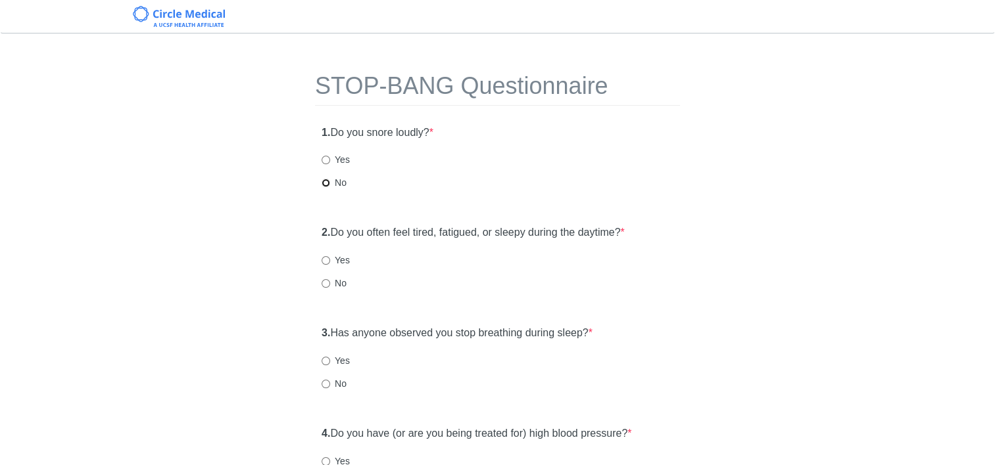
click at [324, 181] on input "No" at bounding box center [325, 183] width 9 height 9
radio input "true"
click at [326, 380] on input "No" at bounding box center [325, 384] width 9 height 9
radio input "true"
click at [325, 261] on input "Yes" at bounding box center [325, 260] width 9 height 9
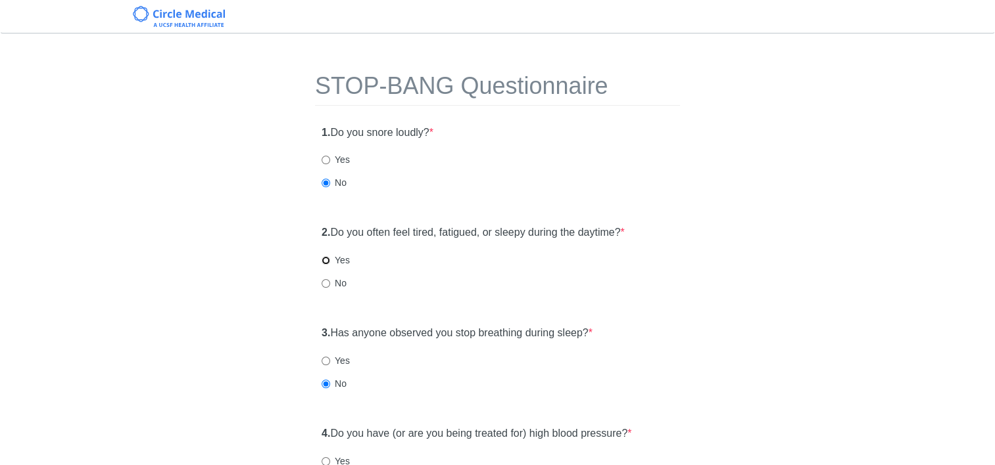
radio input "true"
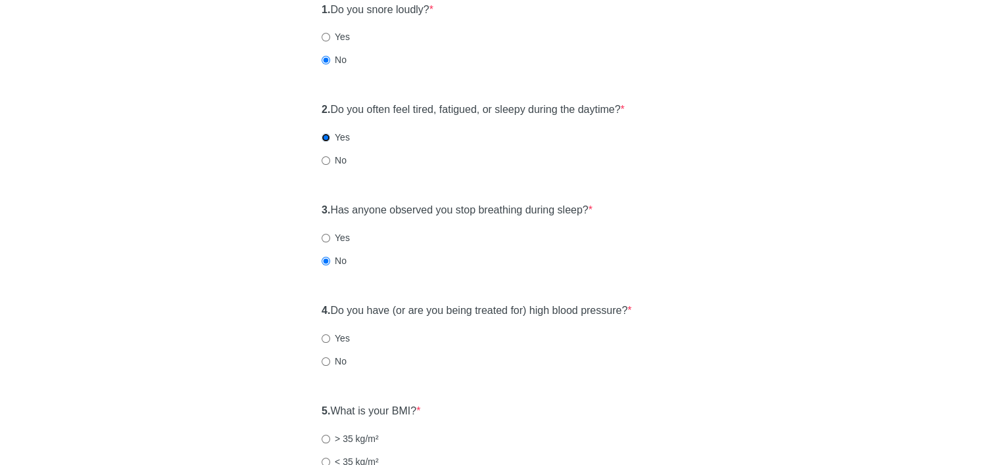
scroll to position [131, 0]
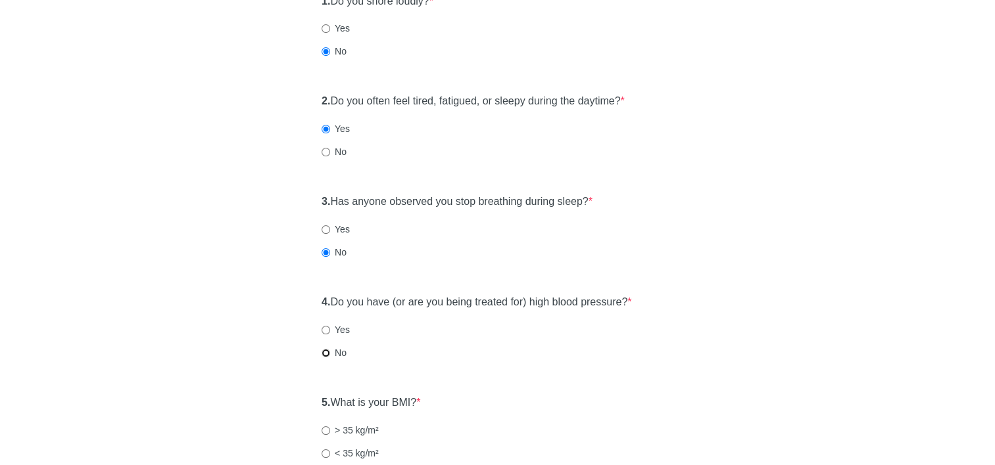
click at [328, 356] on input "No" at bounding box center [325, 353] width 9 height 9
radio input "true"
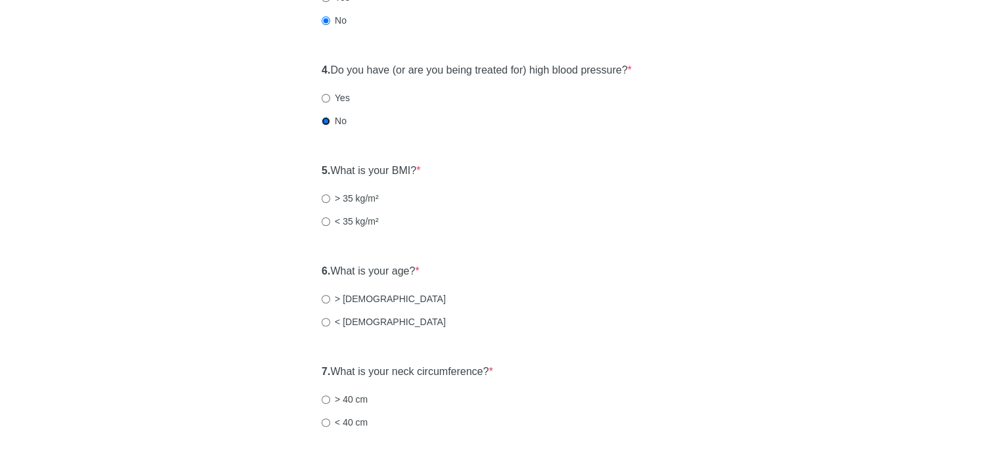
scroll to position [394, 0]
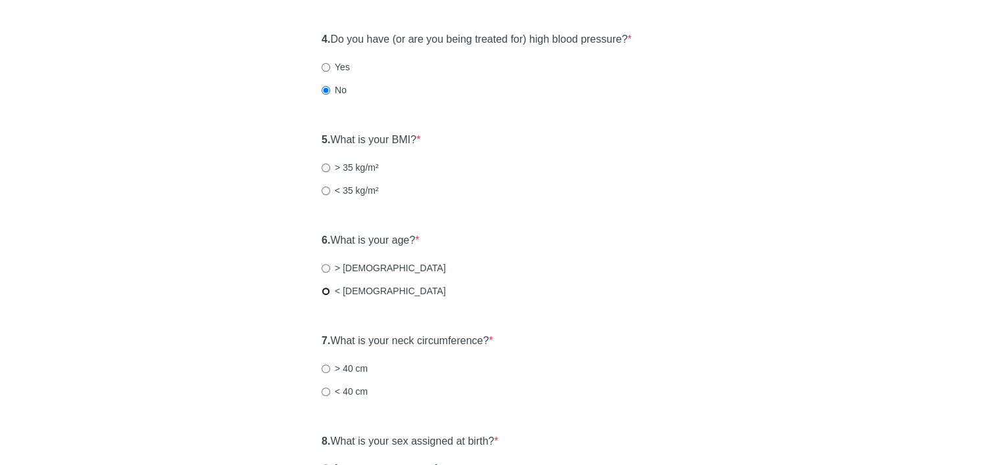
click at [323, 291] on input "< [DEMOGRAPHIC_DATA]" at bounding box center [325, 291] width 9 height 9
radio input "true"
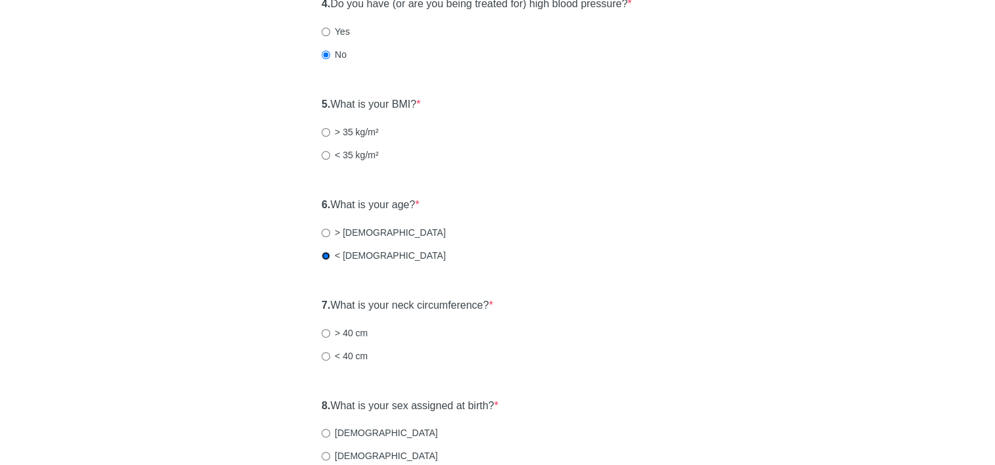
scroll to position [460, 0]
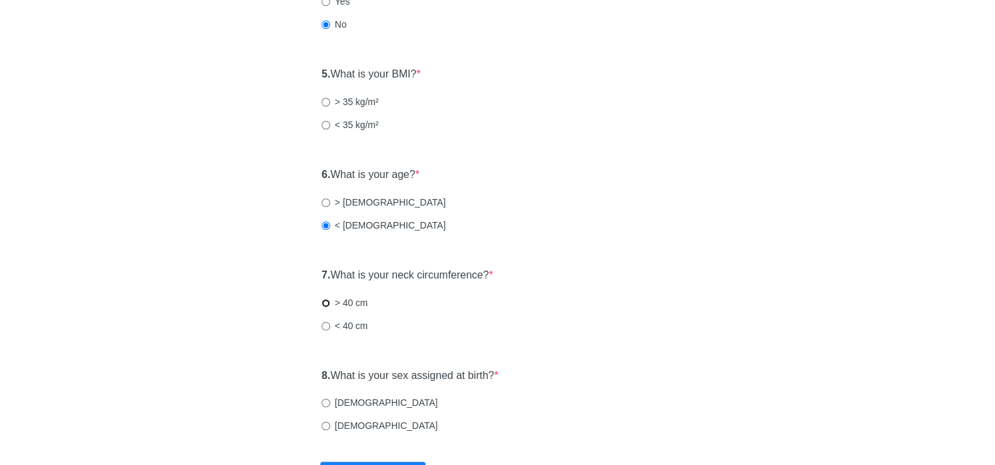
click at [324, 304] on input "> 40 cm" at bounding box center [325, 303] width 9 height 9
radio input "true"
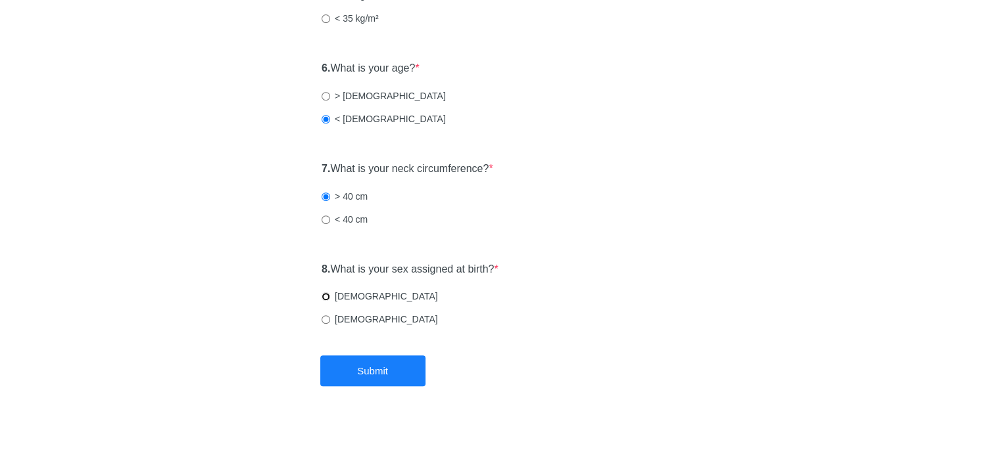
click at [323, 299] on input "[DEMOGRAPHIC_DATA]" at bounding box center [325, 297] width 9 height 9
radio input "true"
click at [338, 368] on button "Submit" at bounding box center [372, 371] width 105 height 31
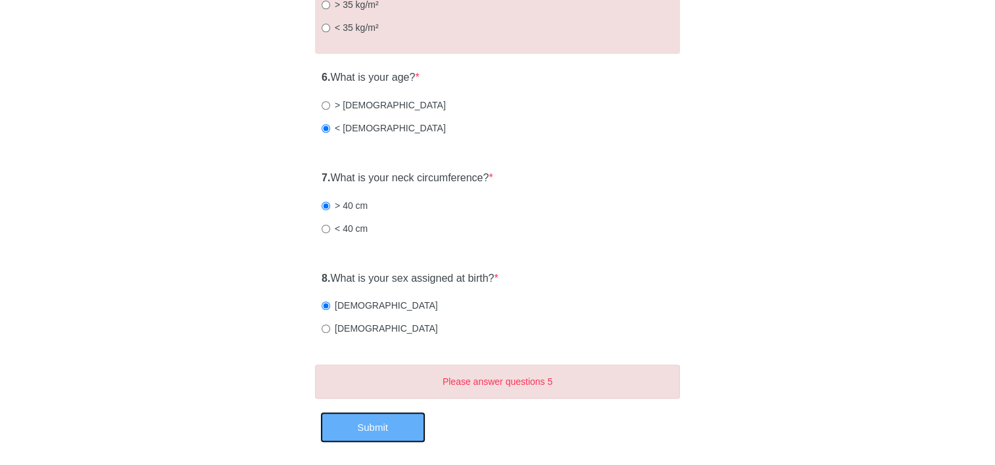
scroll to position [435, 0]
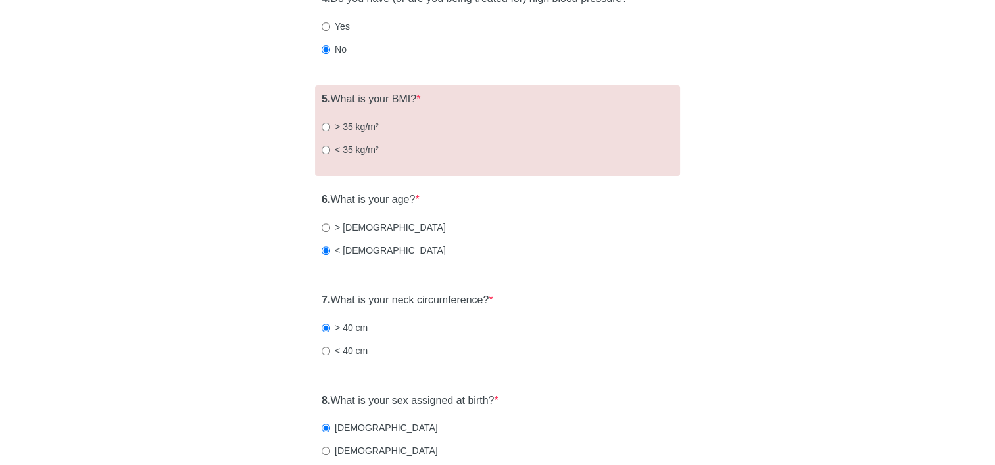
click at [323, 154] on label "< 35 kg/m²" at bounding box center [349, 149] width 57 height 13
click at [323, 154] on input "< 35 kg/m²" at bounding box center [325, 150] width 9 height 9
radio input "true"
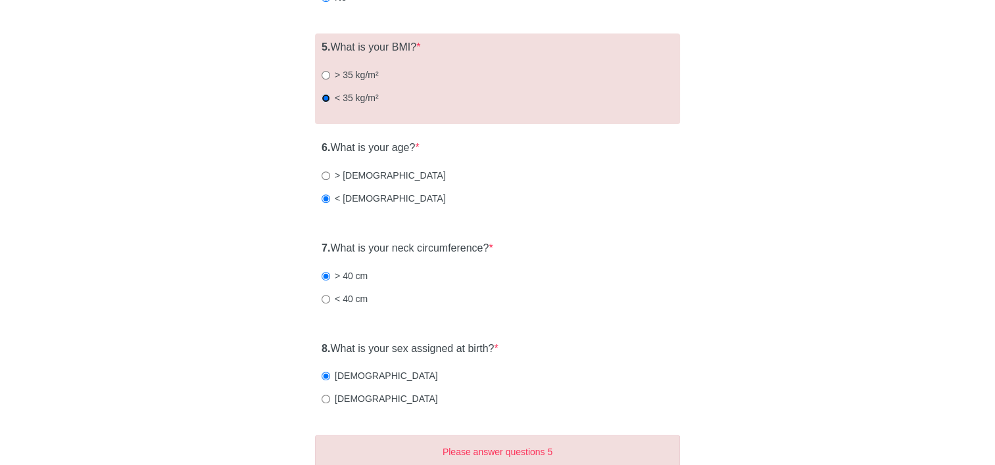
scroll to position [614, 0]
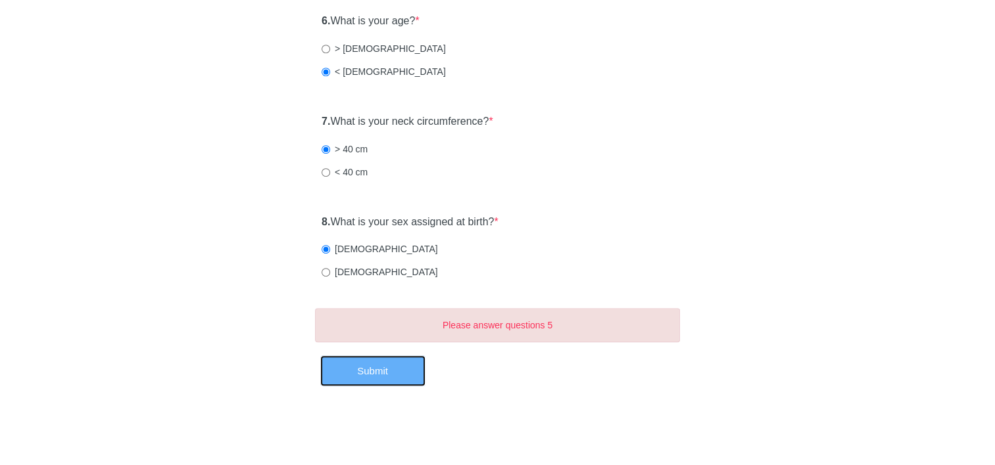
click at [376, 364] on button "Submit" at bounding box center [372, 371] width 105 height 31
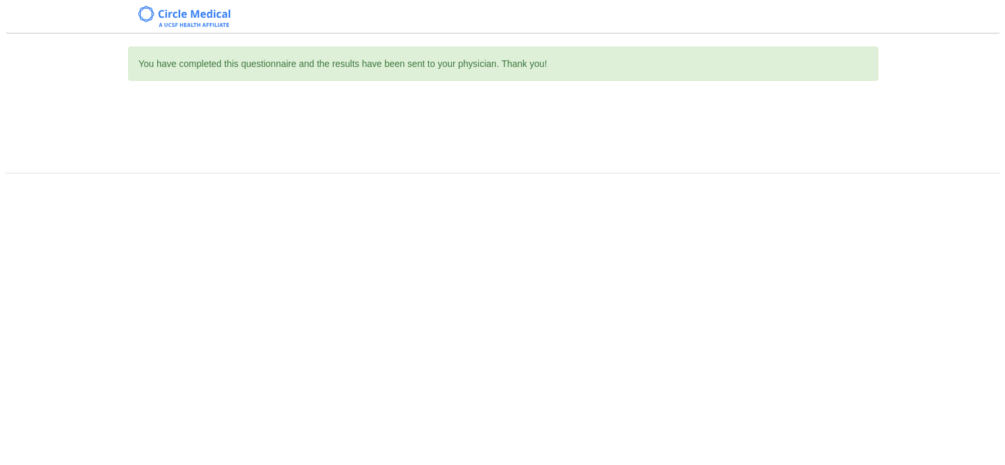
scroll to position [0, 0]
